Goal: Task Accomplishment & Management: Use online tool/utility

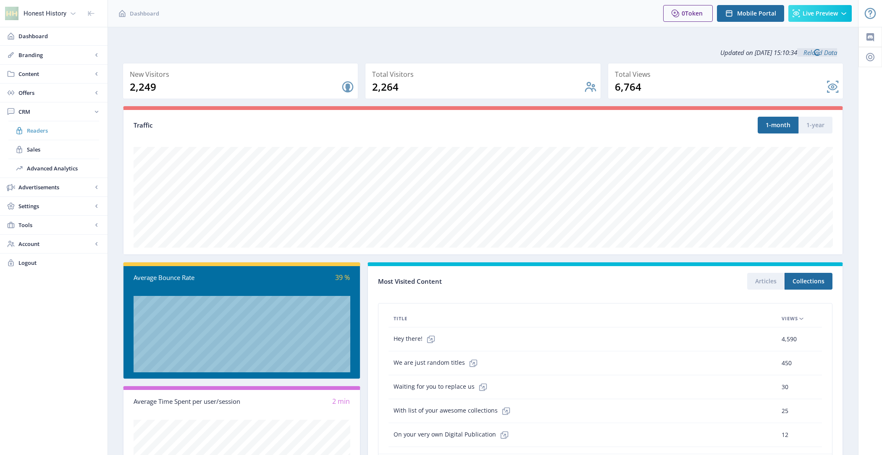
click at [61, 132] on span "Readers" at bounding box center [63, 130] width 72 height 8
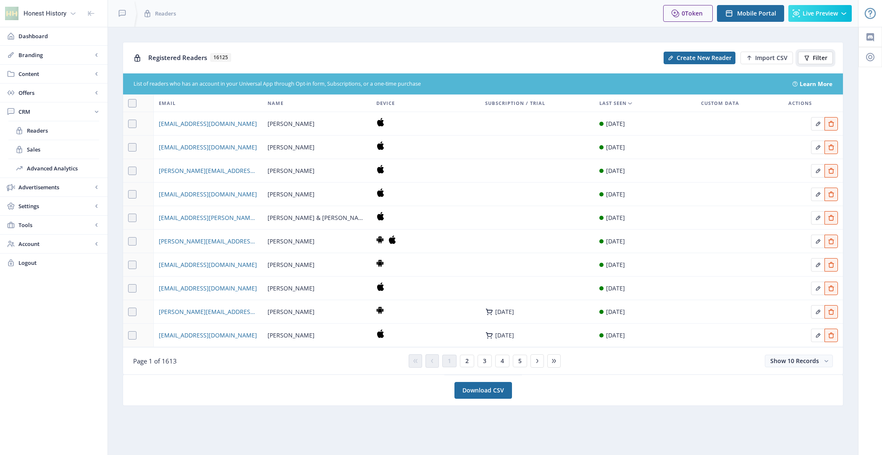
click at [819, 60] on span "Filter" at bounding box center [820, 58] width 15 height 7
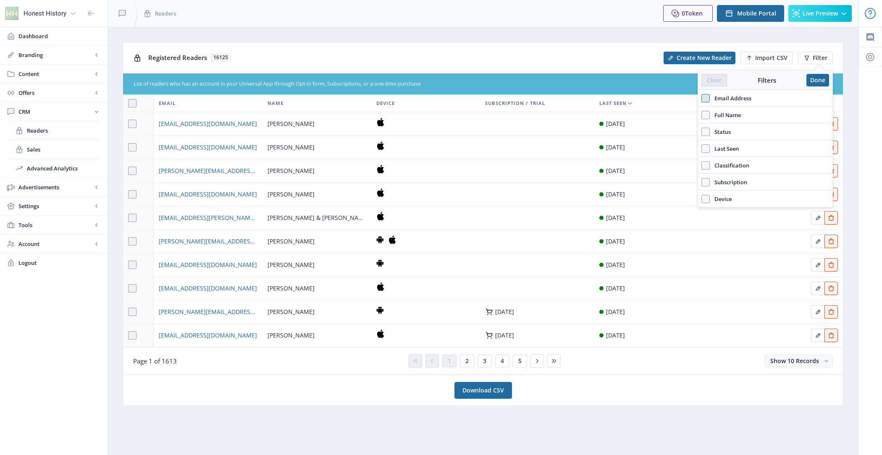
click at [710, 96] on span at bounding box center [705, 98] width 8 height 8
click at [702, 98] on input "Email Address" at bounding box center [701, 98] width 0 height 0
checkbox input "true"
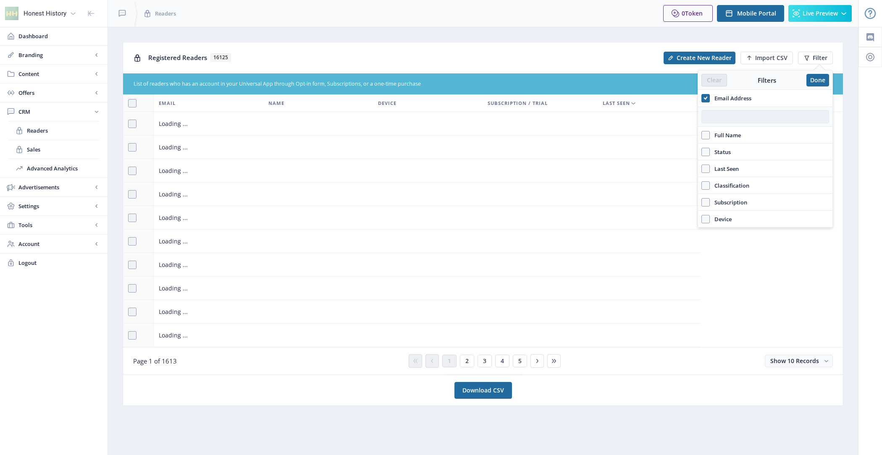
click at [721, 114] on input "text" at bounding box center [765, 116] width 128 height 13
paste input "[EMAIL_ADDRESS][DOMAIN_NAME]"
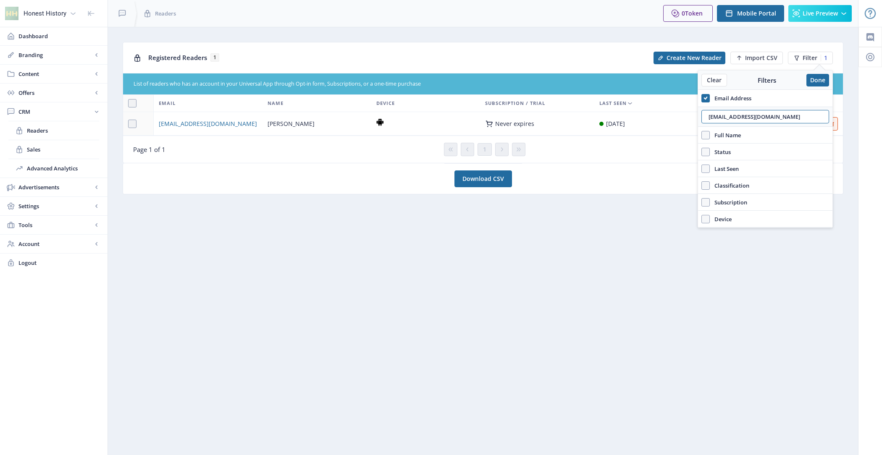
type input "[EMAIL_ADDRESS][DOMAIN_NAME]"
click at [357, 182] on nb-card "Download CSV" at bounding box center [483, 178] width 721 height 31
click at [177, 125] on span "[EMAIL_ADDRESS][DOMAIN_NAME]" at bounding box center [208, 124] width 98 height 10
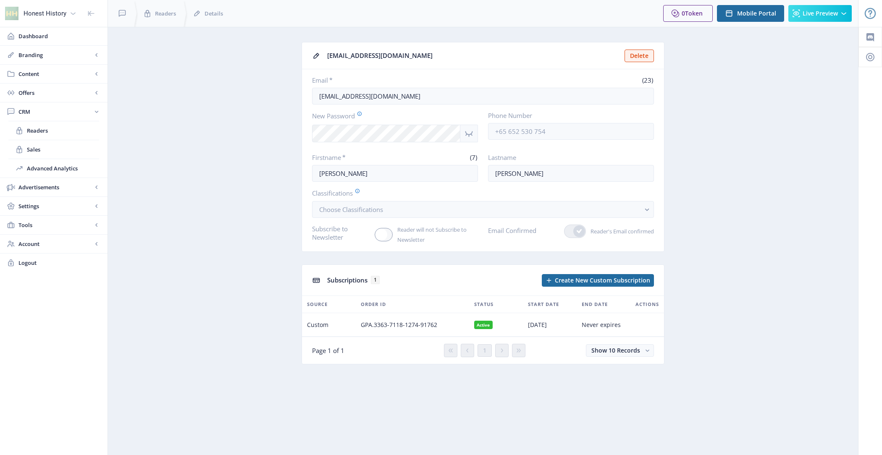
click at [617, 327] on span "Never expires" at bounding box center [601, 325] width 39 height 10
click at [534, 321] on span "[DATE]" at bounding box center [537, 325] width 19 height 10
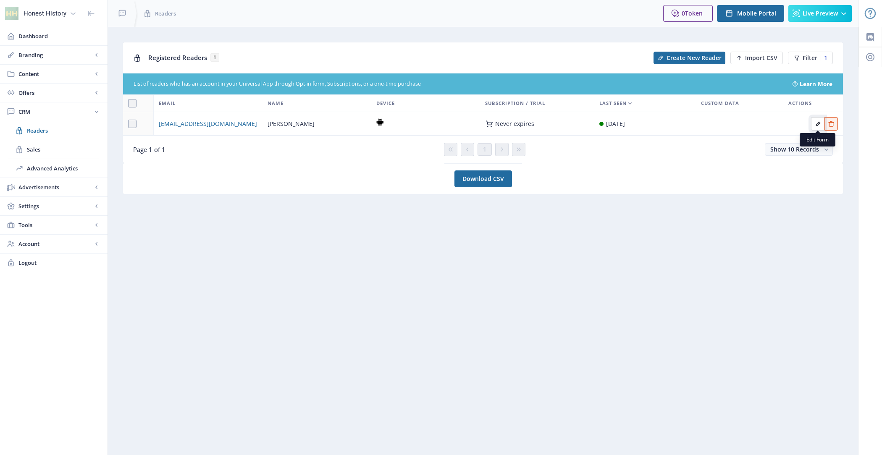
click at [818, 126] on icon "Edit page" at bounding box center [818, 124] width 7 height 7
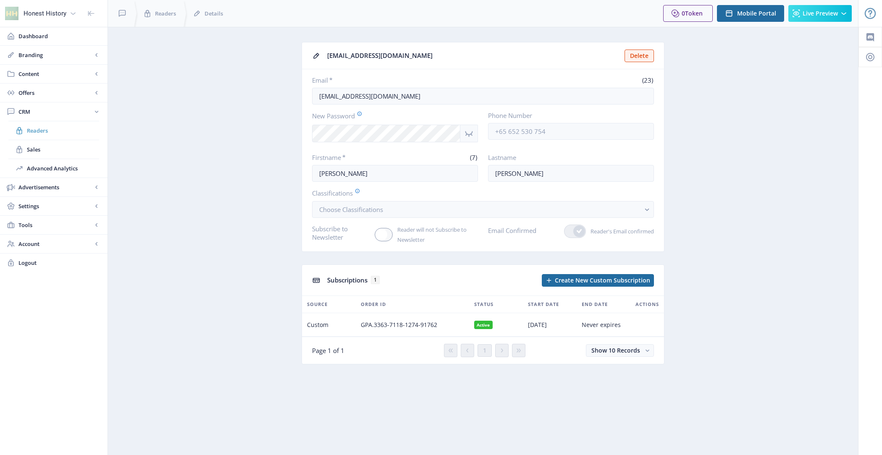
click at [62, 134] on span "Readers" at bounding box center [63, 130] width 72 height 8
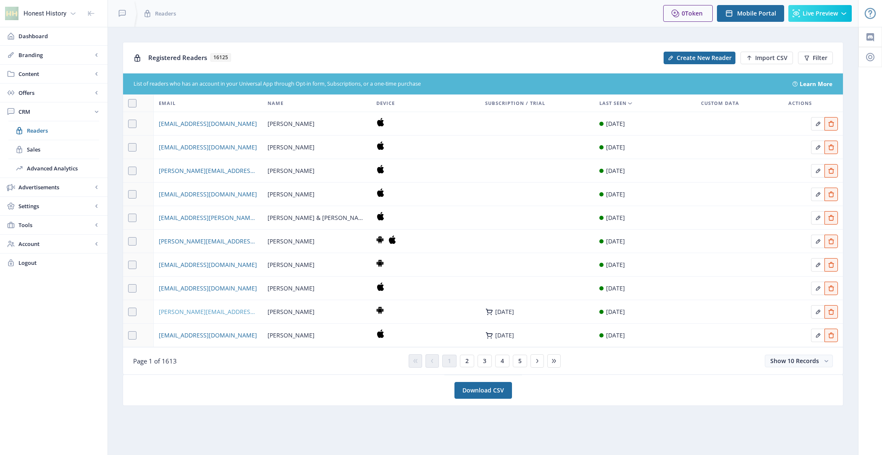
click at [173, 314] on span "[PERSON_NAME][EMAIL_ADDRESS][PERSON_NAME][DOMAIN_NAME]" at bounding box center [208, 312] width 99 height 10
click at [173, 312] on span "[PERSON_NAME][EMAIL_ADDRESS][PERSON_NAME][DOMAIN_NAME]" at bounding box center [208, 312] width 99 height 10
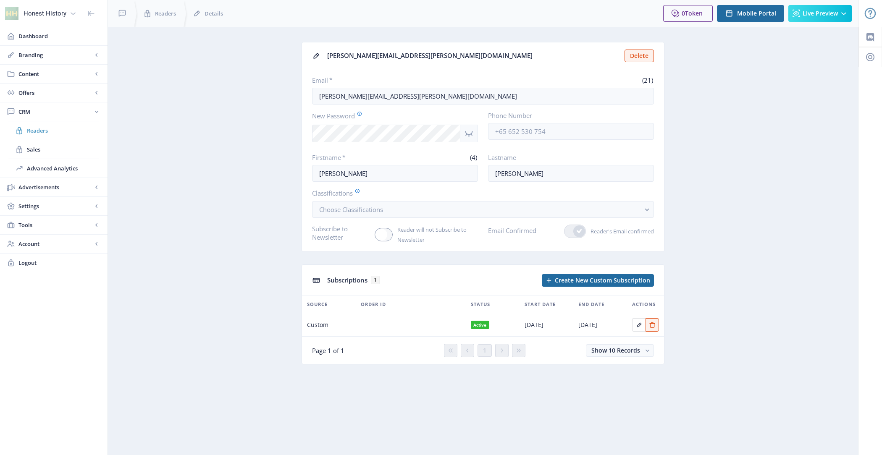
click at [52, 131] on span "Readers" at bounding box center [63, 130] width 72 height 8
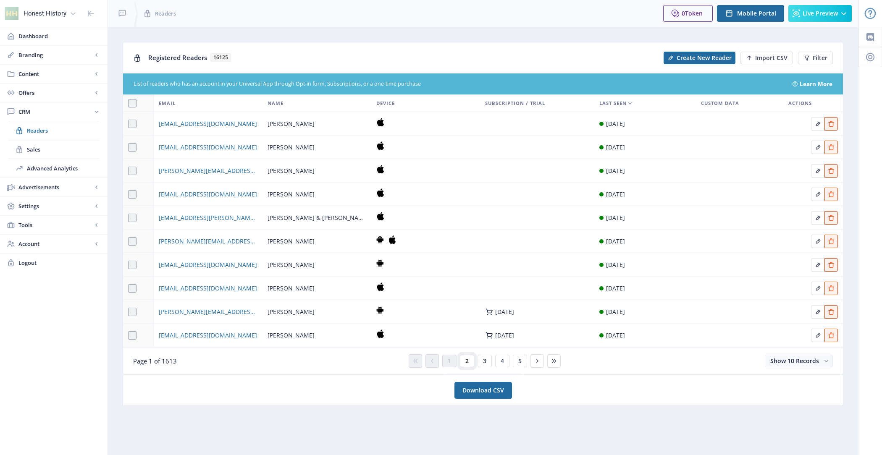
click at [463, 360] on button "2" at bounding box center [467, 361] width 14 height 13
click at [212, 194] on span "[EMAIL_ADDRESS][DOMAIN_NAME]" at bounding box center [208, 194] width 98 height 10
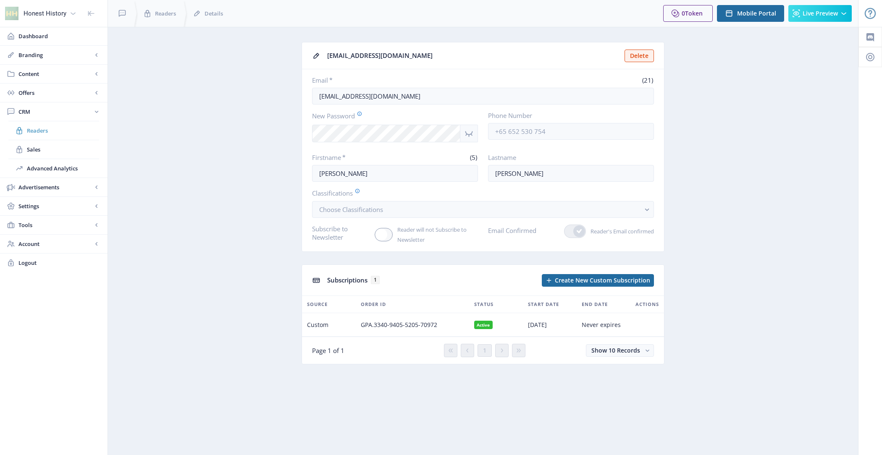
click at [45, 130] on span "Readers" at bounding box center [63, 130] width 72 height 8
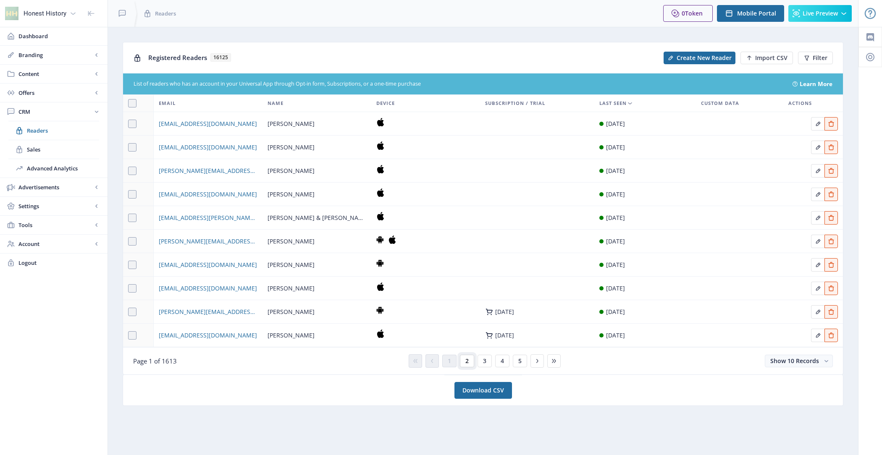
click at [465, 360] on button "2" at bounding box center [467, 361] width 14 height 13
click at [482, 362] on button "3" at bounding box center [485, 361] width 14 height 13
click at [469, 362] on button "2" at bounding box center [467, 361] width 14 height 13
click at [189, 192] on span "[EMAIL_ADDRESS][DOMAIN_NAME]" at bounding box center [208, 194] width 98 height 10
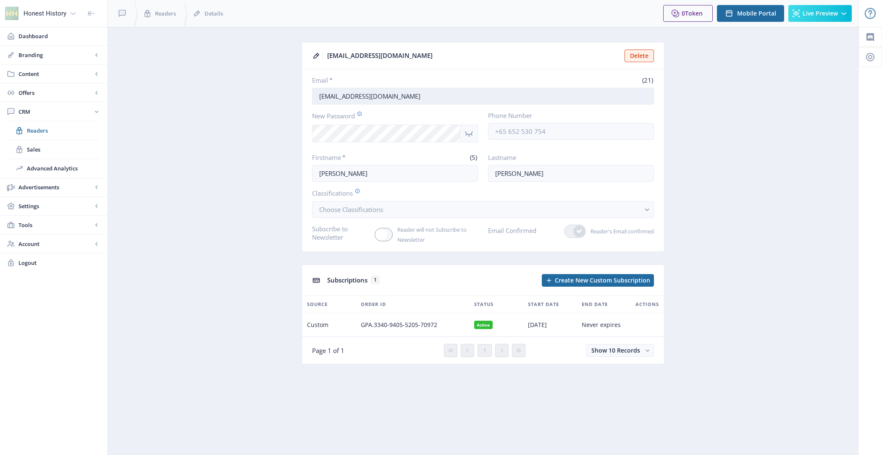
click at [407, 95] on input "[EMAIL_ADDRESS][DOMAIN_NAME]" at bounding box center [483, 96] width 342 height 17
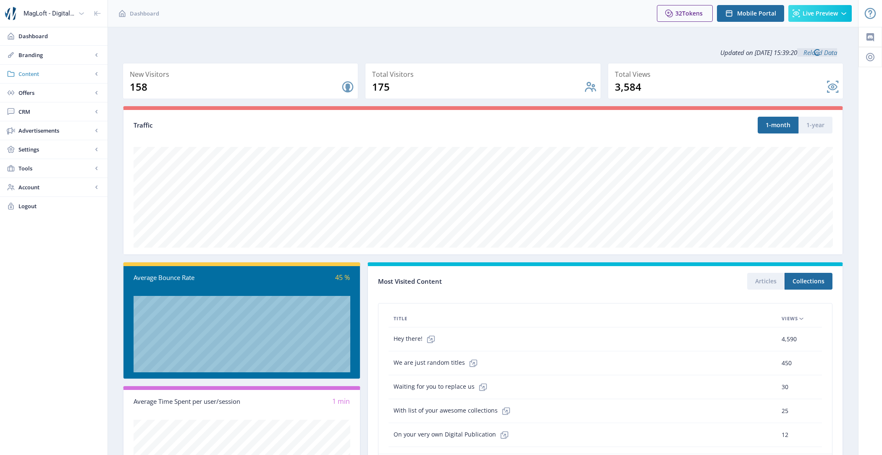
click at [37, 74] on span "Content" at bounding box center [55, 74] width 74 height 8
click at [55, 136] on link "Import PDF" at bounding box center [53, 130] width 91 height 18
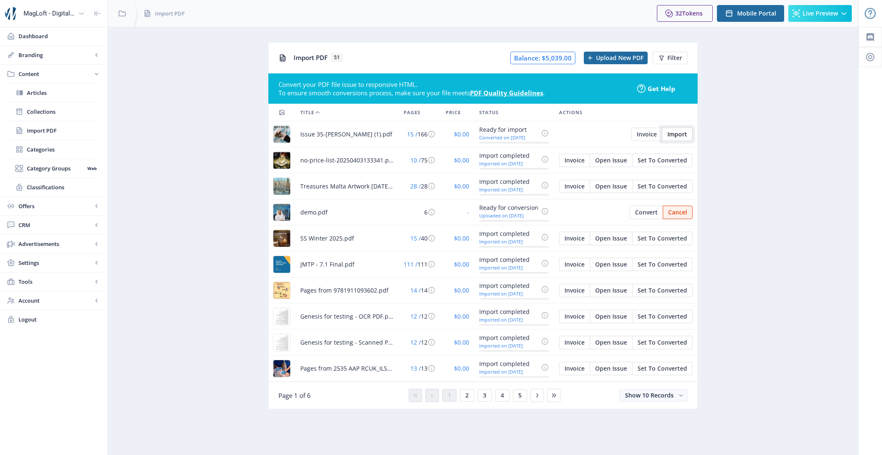
click at [683, 135] on span "Import" at bounding box center [677, 134] width 20 height 7
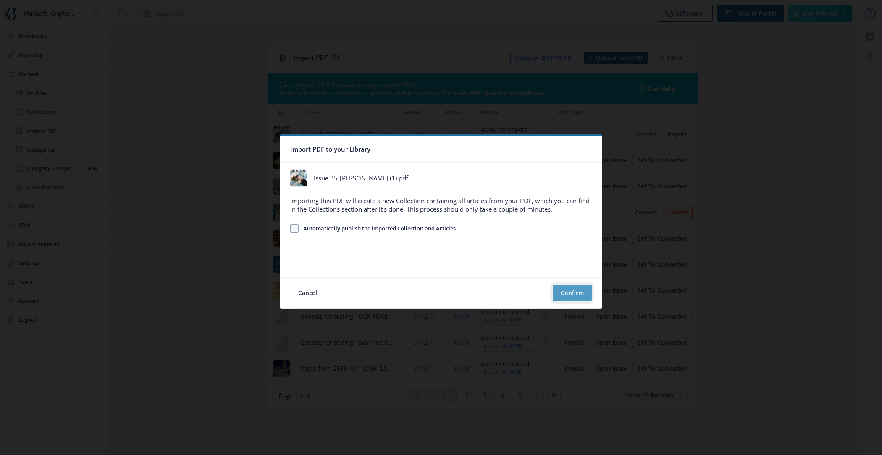
click at [583, 298] on button "Confirm" at bounding box center [572, 293] width 39 height 17
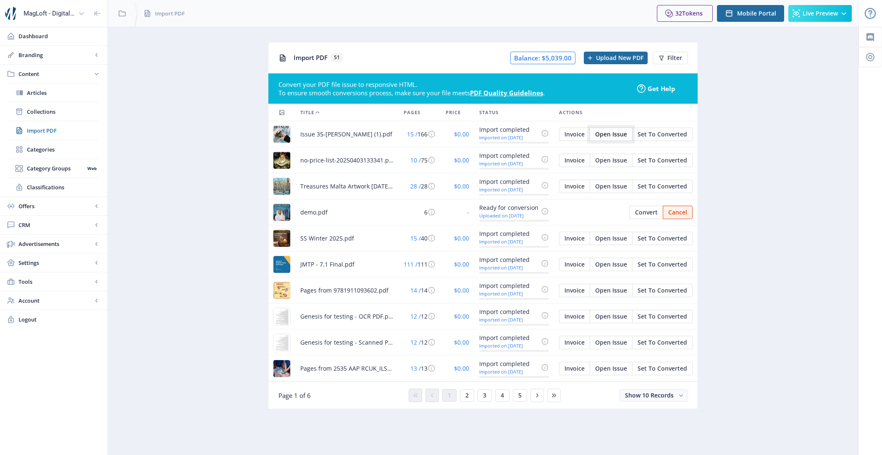
click at [620, 134] on span "Open Issue" at bounding box center [611, 134] width 32 height 7
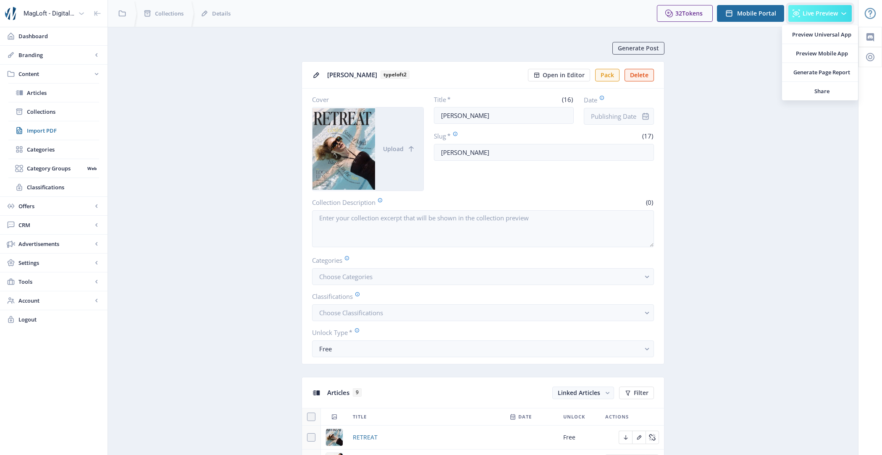
click at [820, 18] on button "Live Preview" at bounding box center [819, 13] width 63 height 17
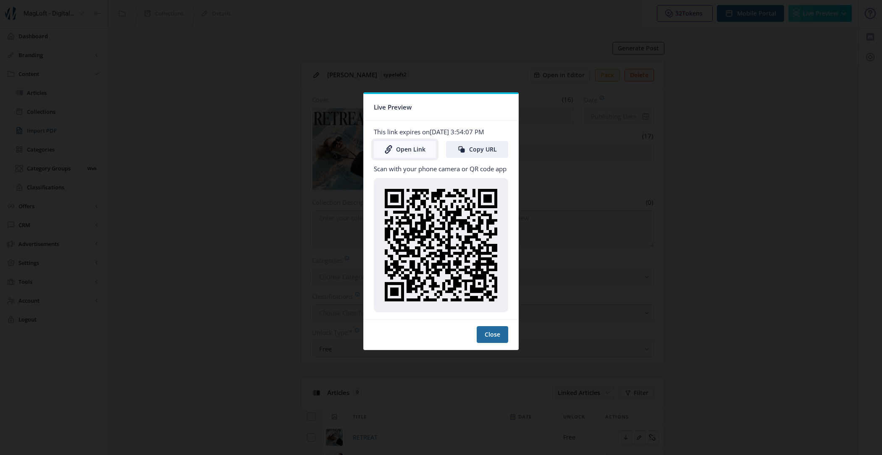
click at [411, 149] on link "Open Link" at bounding box center [405, 149] width 62 height 17
click at [499, 343] on nb-card-footer "Close" at bounding box center [441, 334] width 155 height 31
click at [497, 336] on button "Close" at bounding box center [493, 334] width 32 height 17
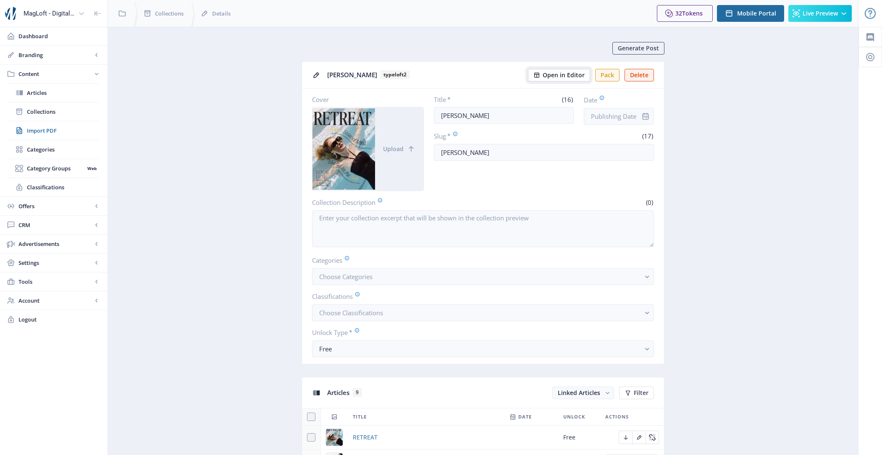
click at [559, 69] on button "Open in Editor" at bounding box center [559, 75] width 62 height 13
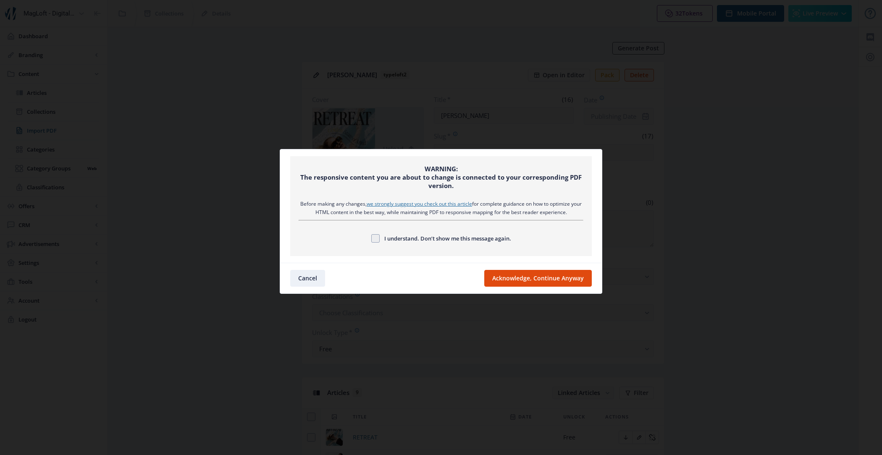
click at [480, 236] on span "I understand. Don’t show me this message again." at bounding box center [445, 239] width 131 height 10
click at [372, 238] on input "I understand. Don’t show me this message again." at bounding box center [371, 238] width 0 height 0
checkbox input "true"
click at [530, 284] on button "Acknowledge, Continue Anyway" at bounding box center [538, 278] width 108 height 17
